Goal: Task Accomplishment & Management: Manage account settings

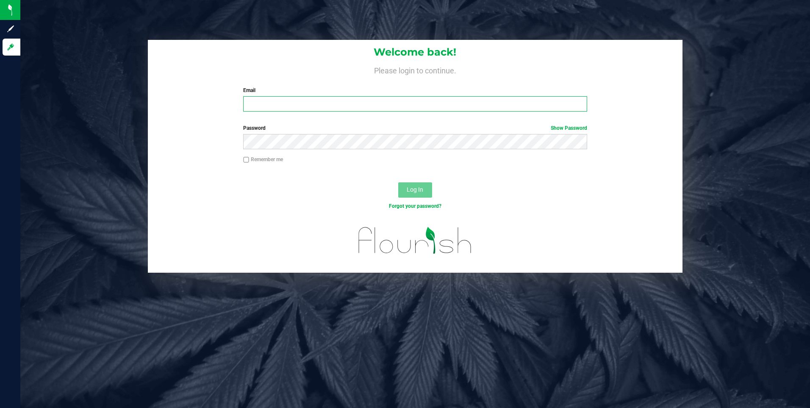
click at [260, 109] on input "Email" at bounding box center [415, 103] width 344 height 15
type input "[EMAIL_ADDRESS][DOMAIN_NAME]"
click at [398, 182] on button "Log In" at bounding box center [415, 189] width 34 height 15
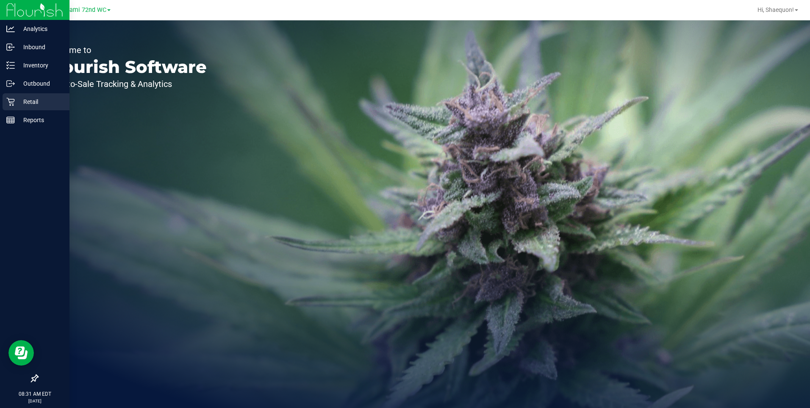
click at [35, 101] on p "Retail" at bounding box center [40, 102] width 51 height 10
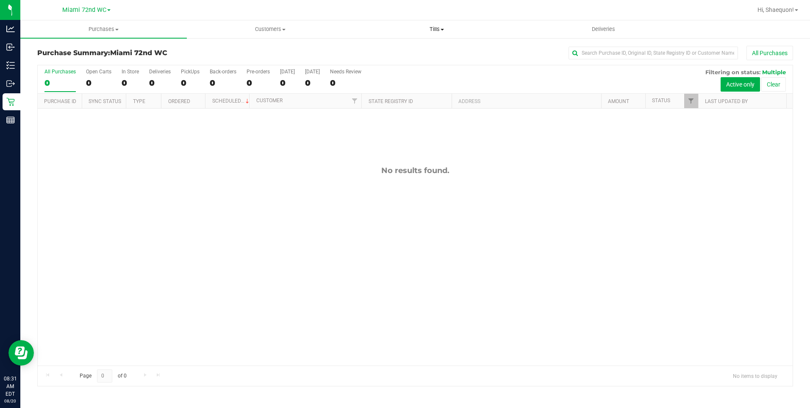
click at [442, 26] on span "Tills" at bounding box center [437, 29] width 166 height 8
click at [409, 50] on span "Manage tills" at bounding box center [382, 50] width 57 height 7
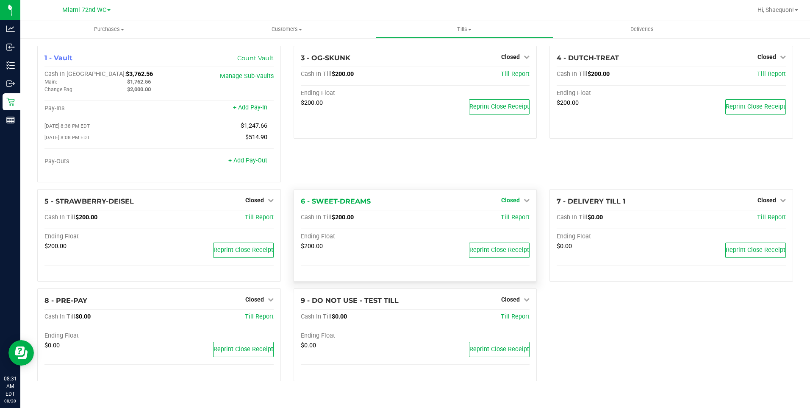
click at [526, 201] on icon at bounding box center [527, 200] width 6 height 6
click at [520, 221] on link "Open Till" at bounding box center [510, 217] width 22 height 7
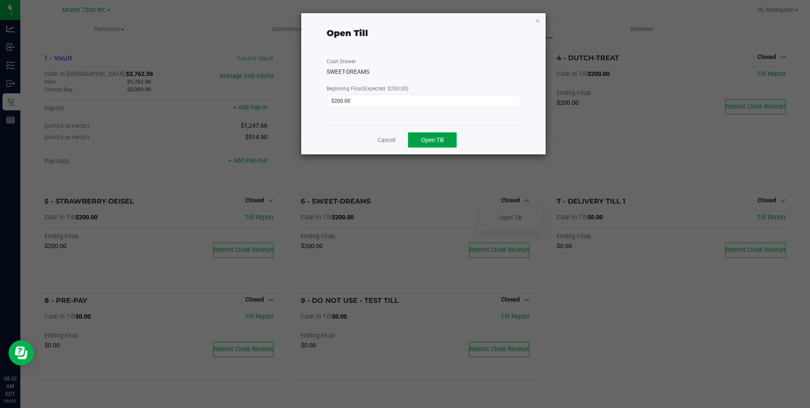
click at [448, 142] on button "Open Till" at bounding box center [432, 139] width 49 height 15
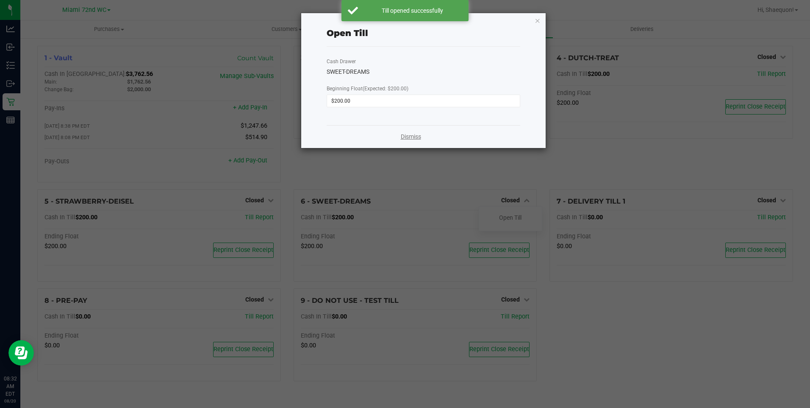
click at [410, 136] on link "Dismiss" at bounding box center [411, 136] width 20 height 9
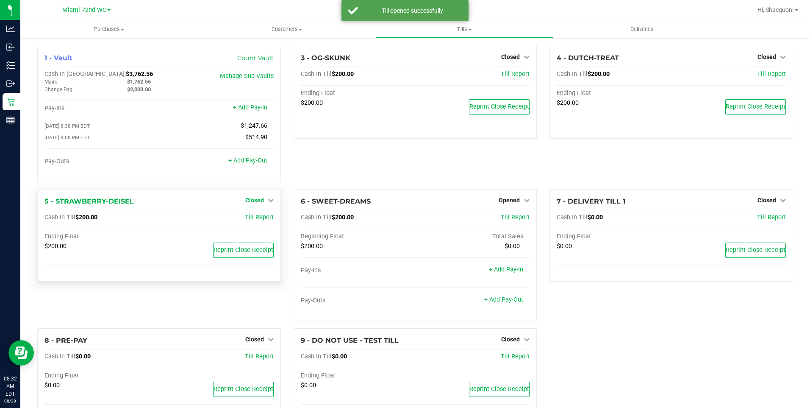
click at [268, 203] on icon at bounding box center [271, 200] width 6 height 6
click at [261, 220] on link "Open Till" at bounding box center [254, 217] width 22 height 7
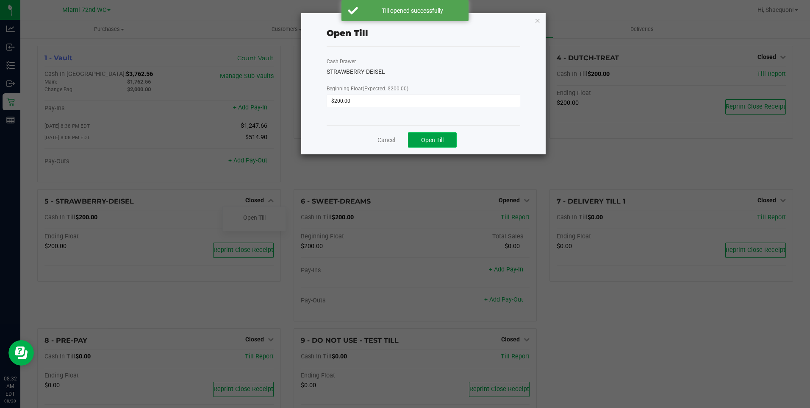
click at [429, 146] on button "Open Till" at bounding box center [432, 139] width 49 height 15
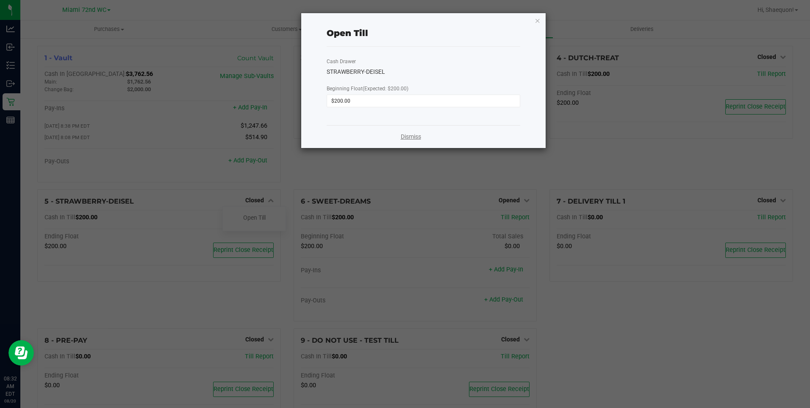
click at [414, 137] on link "Dismiss" at bounding box center [411, 136] width 20 height 9
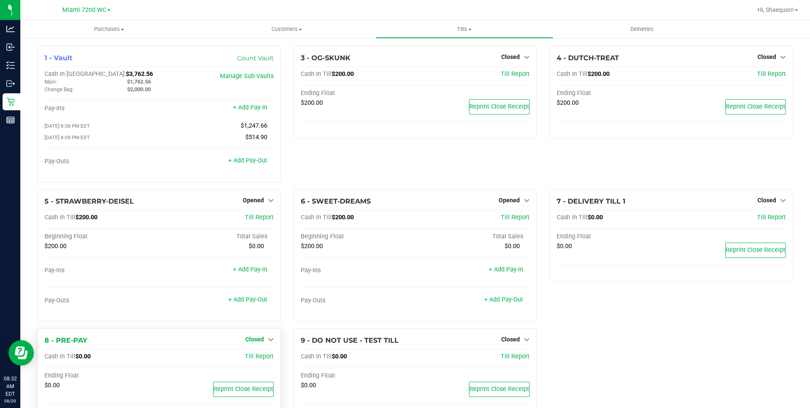
click at [270, 338] on icon at bounding box center [271, 339] width 6 height 6
click at [254, 356] on link "Open Till" at bounding box center [254, 356] width 22 height 7
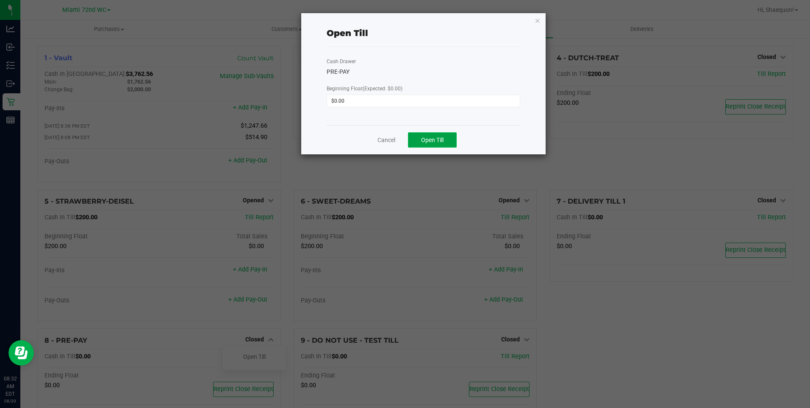
click at [451, 138] on button "Open Till" at bounding box center [432, 139] width 49 height 15
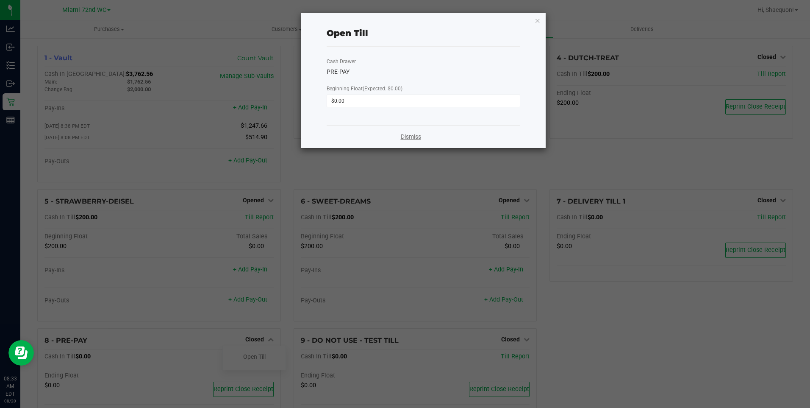
click at [415, 137] on link "Dismiss" at bounding box center [411, 136] width 20 height 9
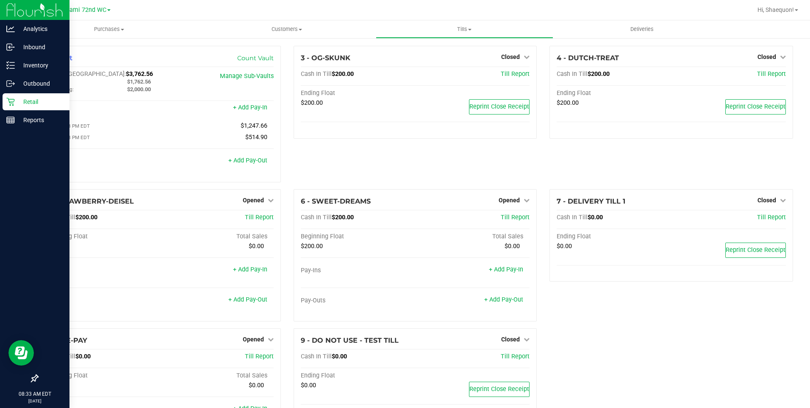
click at [25, 99] on p "Retail" at bounding box center [40, 102] width 51 height 10
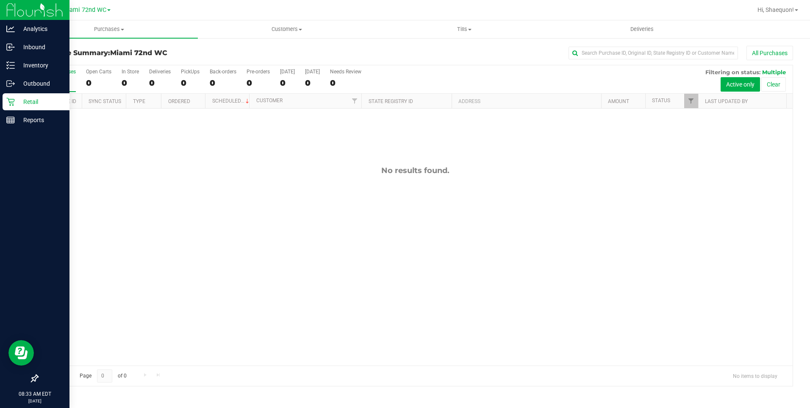
click at [11, 103] on icon at bounding box center [10, 101] width 8 height 8
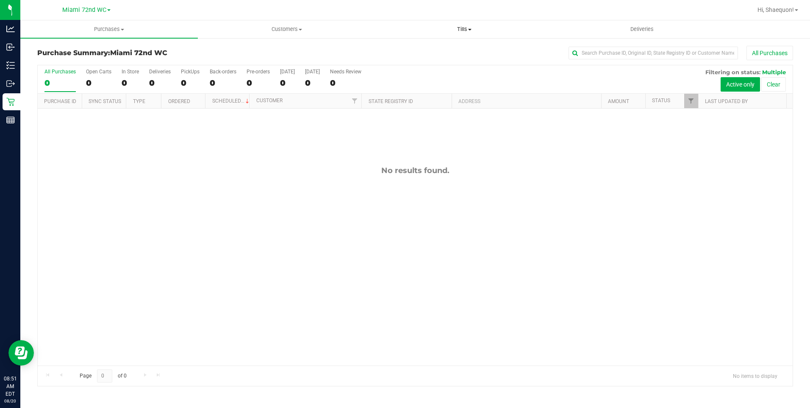
click at [472, 29] on span at bounding box center [469, 30] width 3 height 2
click at [426, 58] on span "Reconcile e-payments" at bounding box center [418, 61] width 84 height 7
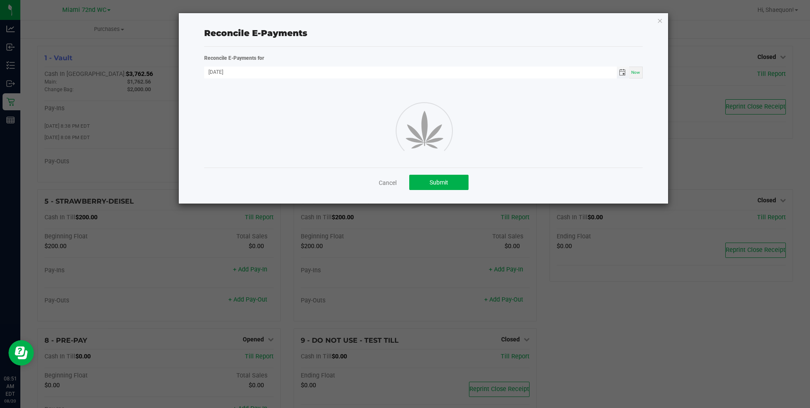
click at [623, 73] on span "Toggle calendar" at bounding box center [622, 72] width 7 height 7
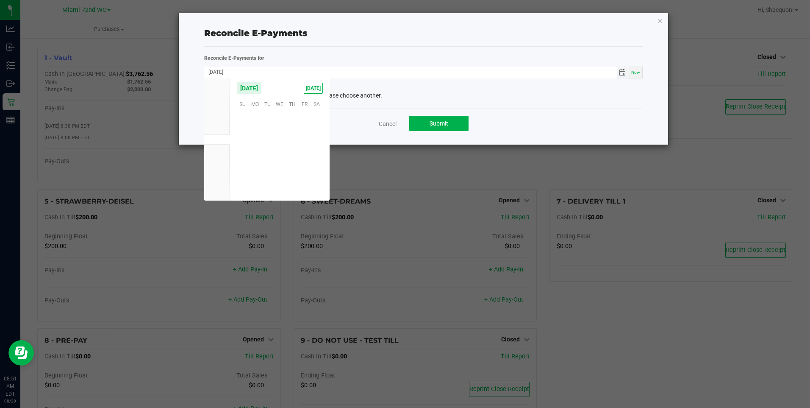
scroll to position [137381, 0]
click at [271, 155] on span "19" at bounding box center [268, 156] width 12 height 13
type input "[DATE]"
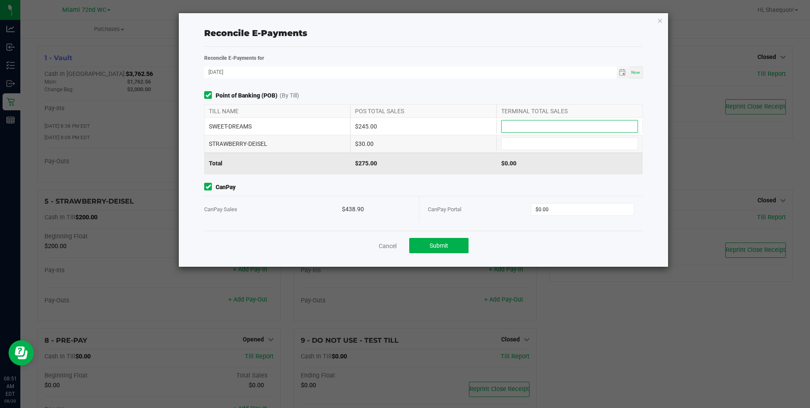
click at [527, 125] on input at bounding box center [570, 126] width 136 height 12
type input "3"
type input "$245.00"
click at [524, 138] on input at bounding box center [570, 144] width 136 height 12
type input "$30.00"
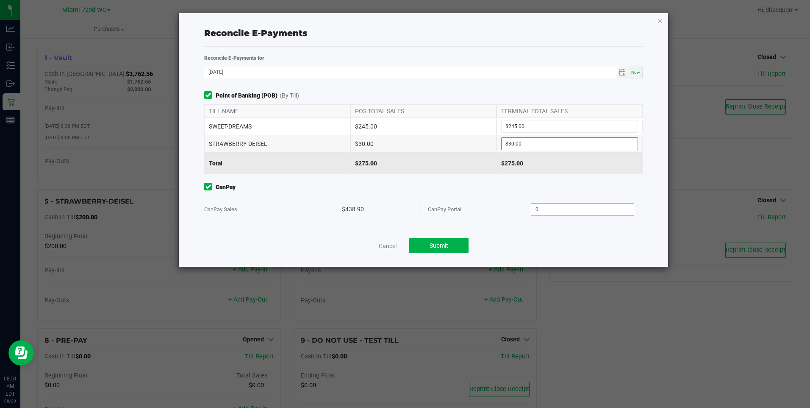
click at [572, 203] on input "0" at bounding box center [583, 209] width 102 height 12
type input "$438.90"
click at [554, 245] on div "Cancel Submit" at bounding box center [423, 245] width 438 height 29
click at [451, 245] on button "Submit" at bounding box center [438, 245] width 59 height 15
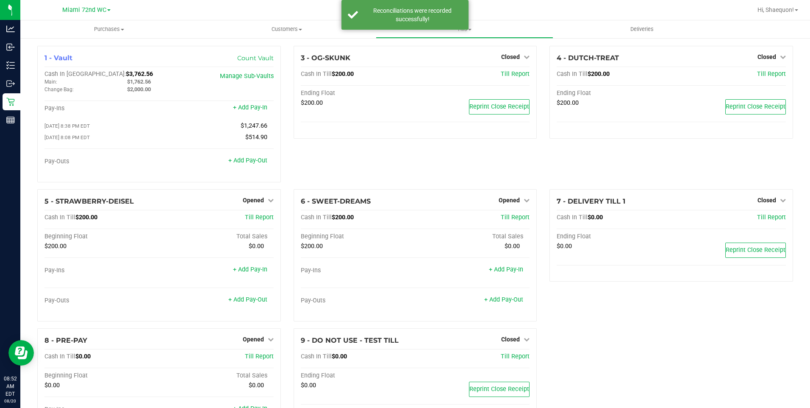
click at [357, 154] on div "3 - OG-SKUNK Closed Open Till Cash In Till $200.00 Till Report Ending Float $20…" at bounding box center [415, 117] width 256 height 143
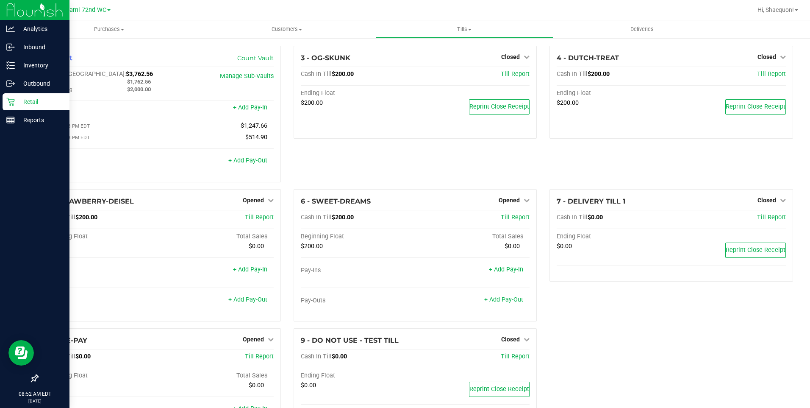
click at [17, 100] on p "Retail" at bounding box center [40, 102] width 51 height 10
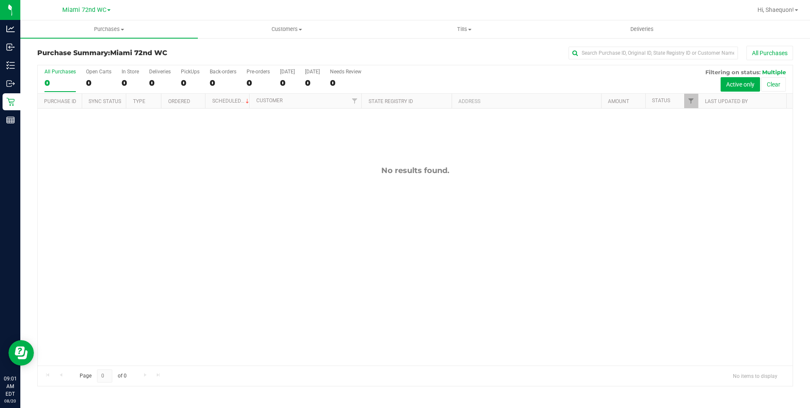
drag, startPoint x: 364, startPoint y: 237, endPoint x: 592, endPoint y: 276, distance: 231.4
click at [592, 276] on div "No results found." at bounding box center [415, 266] width 755 height 314
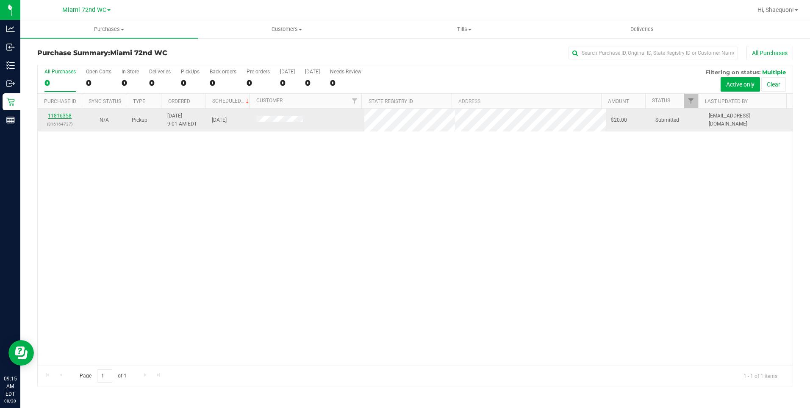
click at [68, 117] on link "11816358" at bounding box center [60, 116] width 24 height 6
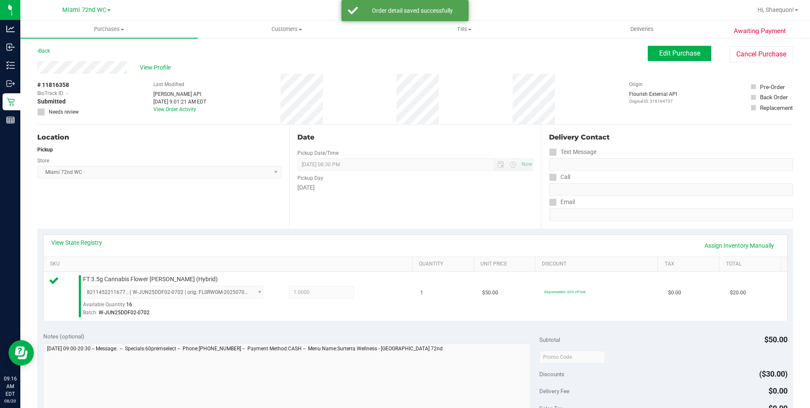
scroll to position [127, 0]
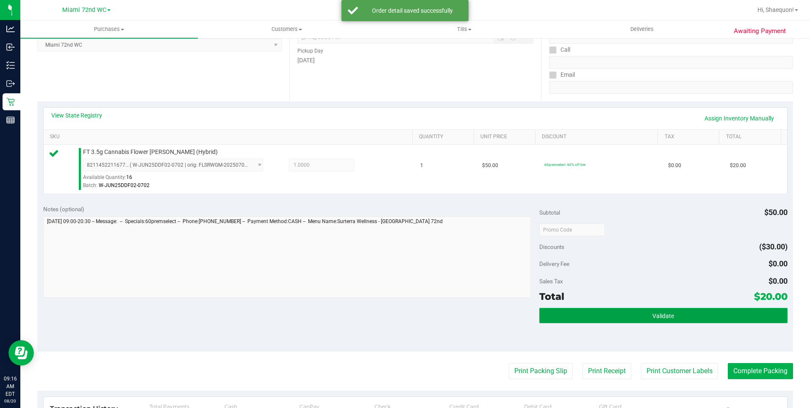
click at [703, 320] on button "Validate" at bounding box center [664, 315] width 248 height 15
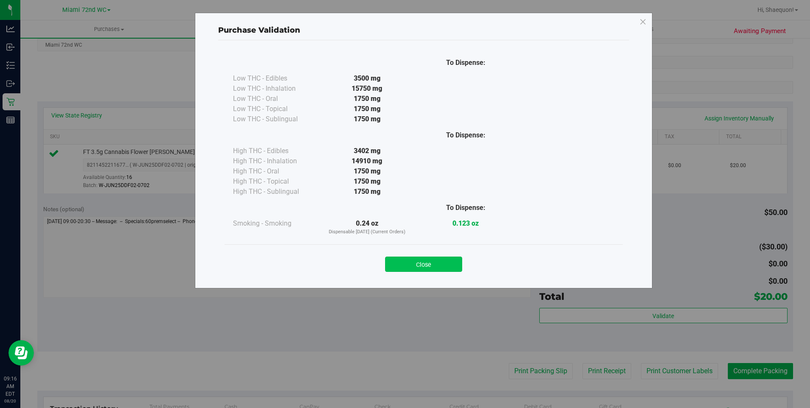
click at [441, 263] on button "Close" at bounding box center [423, 263] width 77 height 15
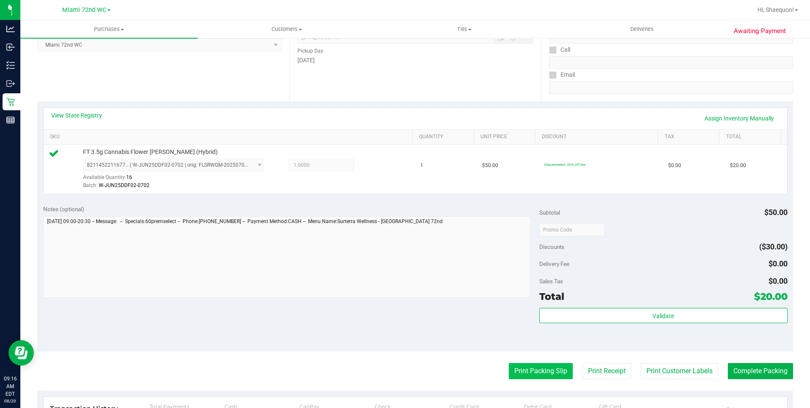
click at [548, 372] on button "Print Packing Slip" at bounding box center [541, 371] width 64 height 16
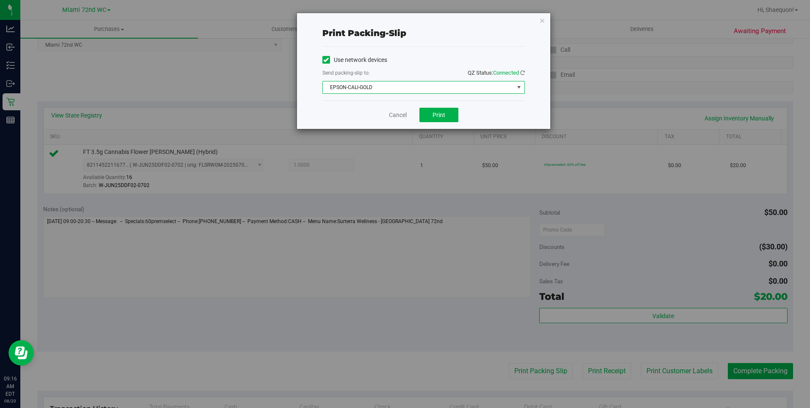
click at [522, 89] on span "select" at bounding box center [519, 87] width 7 height 7
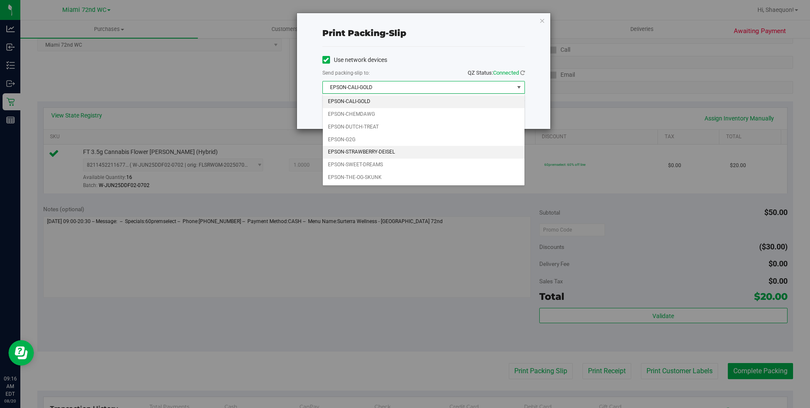
click at [462, 149] on li "EPSON-STRAWBERRY-DEISEL" at bounding box center [424, 152] width 202 height 13
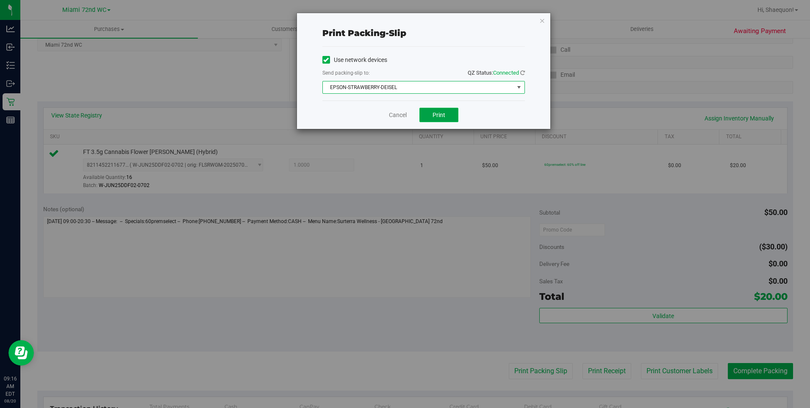
click at [445, 117] on span "Print" at bounding box center [439, 114] width 13 height 7
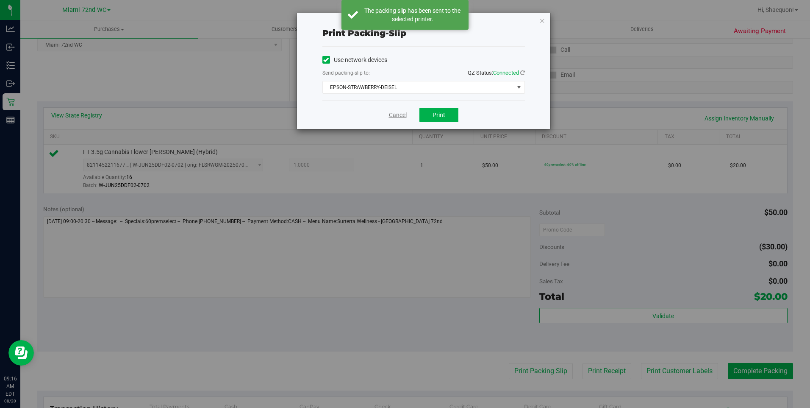
click at [404, 117] on link "Cancel" at bounding box center [398, 115] width 18 height 9
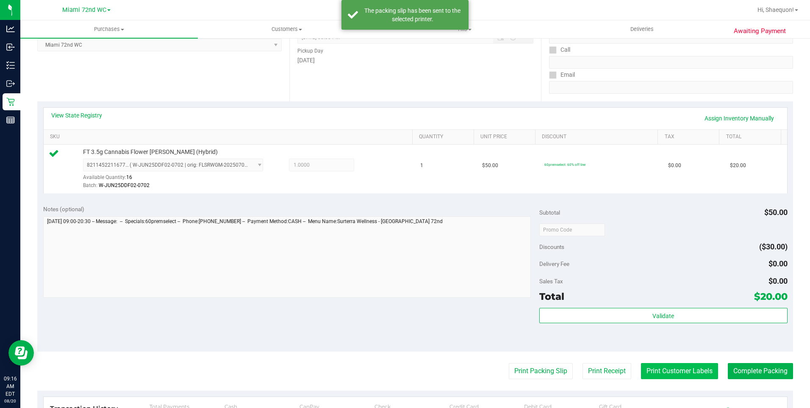
click at [686, 371] on button "Print Customer Labels" at bounding box center [679, 371] width 77 height 16
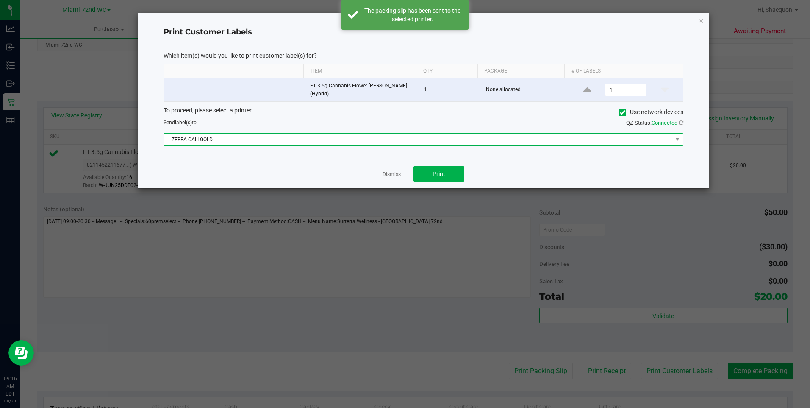
click at [672, 142] on span "ZEBRA-CALI-GOLD" at bounding box center [418, 140] width 509 height 12
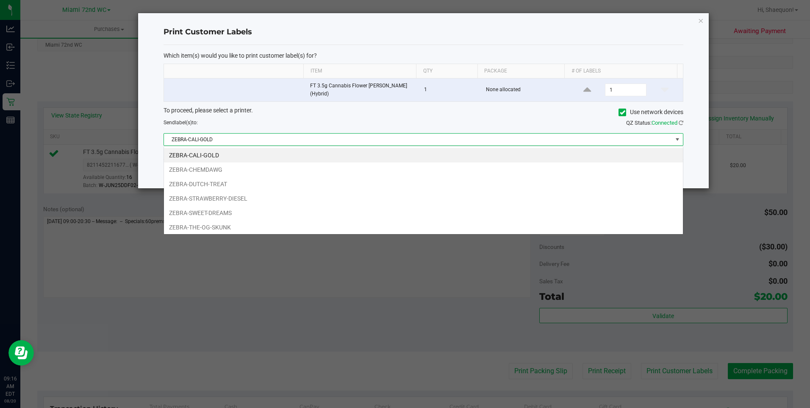
scroll to position [13, 520]
click at [555, 197] on li "ZEBRA-STRAWBERRY-DIESEL" at bounding box center [423, 198] width 519 height 14
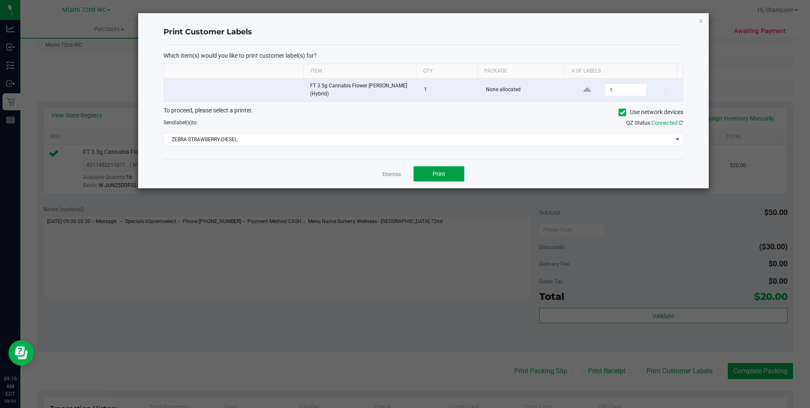
click at [441, 179] on button "Print" at bounding box center [439, 173] width 51 height 15
click at [390, 175] on link "Dismiss" at bounding box center [392, 174] width 18 height 7
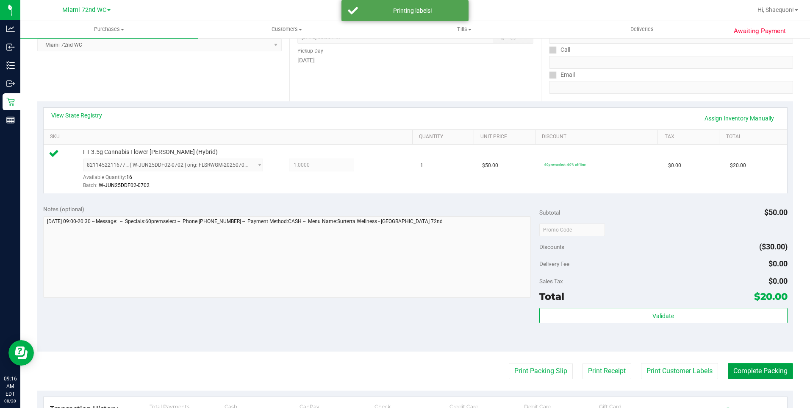
click at [753, 373] on button "Complete Packing" at bounding box center [760, 371] width 65 height 16
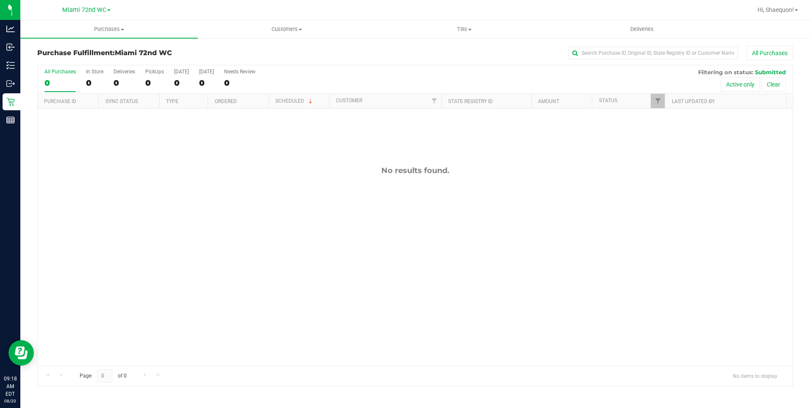
click at [471, 223] on div "No results found." at bounding box center [415, 266] width 755 height 314
click at [312, 176] on div "No results found." at bounding box center [415, 266] width 755 height 314
